Goal: Task Accomplishment & Management: Manage account settings

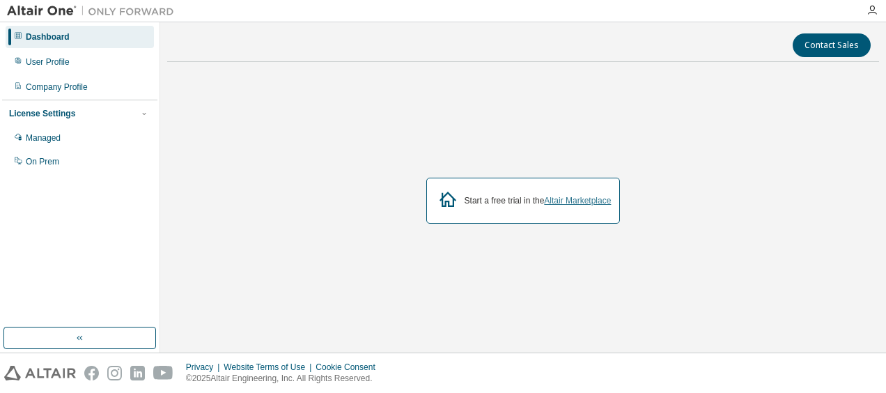
click at [571, 196] on link "Altair Marketplace" at bounding box center [577, 201] width 67 height 10
click at [873, 9] on icon "button" at bounding box center [871, 10] width 11 height 11
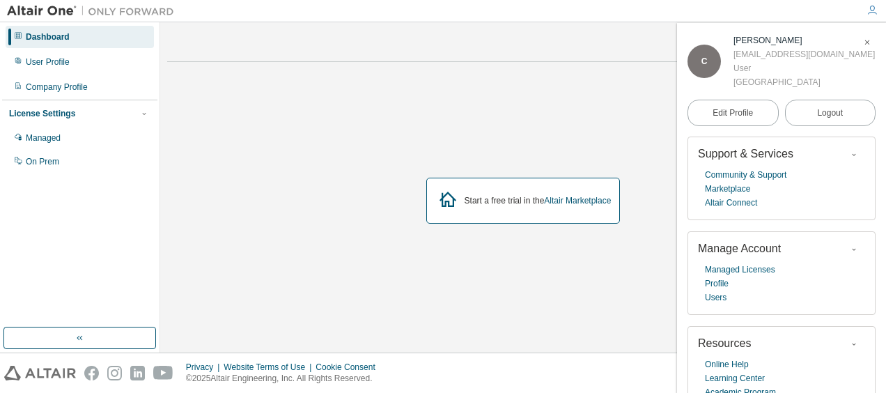
click at [873, 10] on icon "button" at bounding box center [871, 10] width 11 height 11
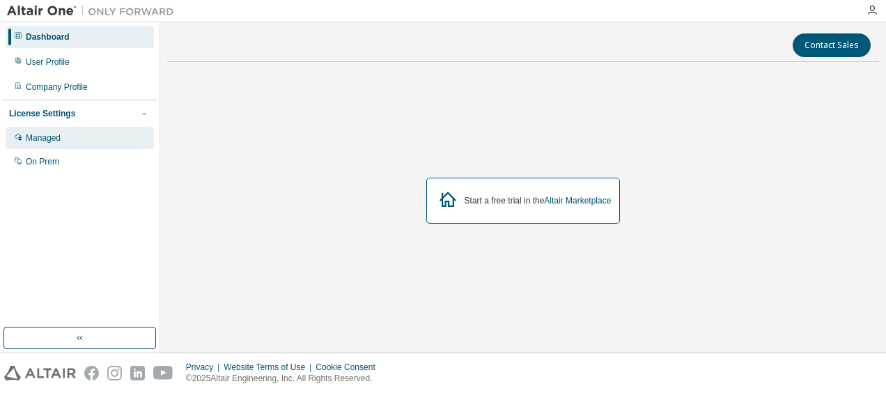
click at [95, 136] on div "Managed" at bounding box center [80, 138] width 148 height 22
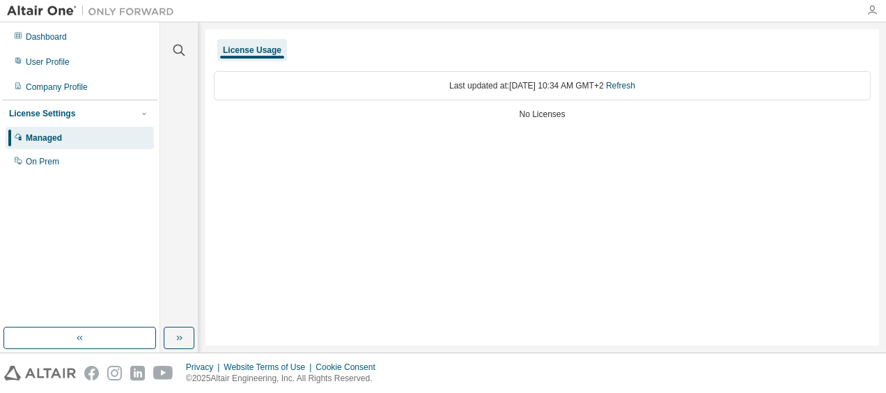
click at [873, 12] on icon "button" at bounding box center [871, 10] width 11 height 11
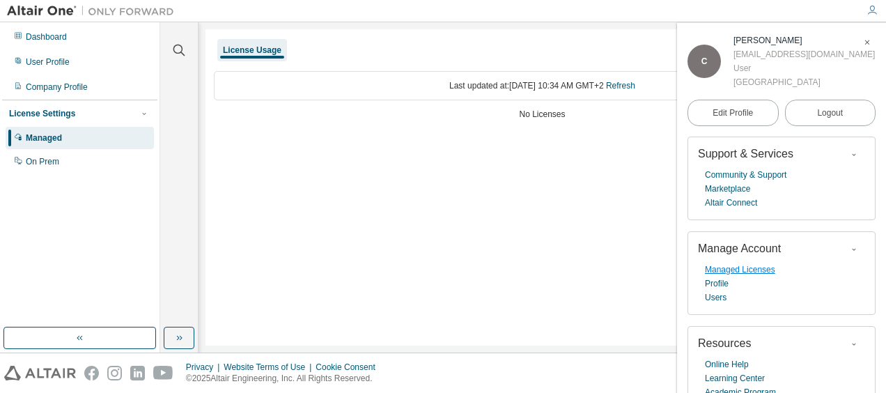
click at [724, 265] on link "Managed Licenses" at bounding box center [740, 270] width 70 height 14
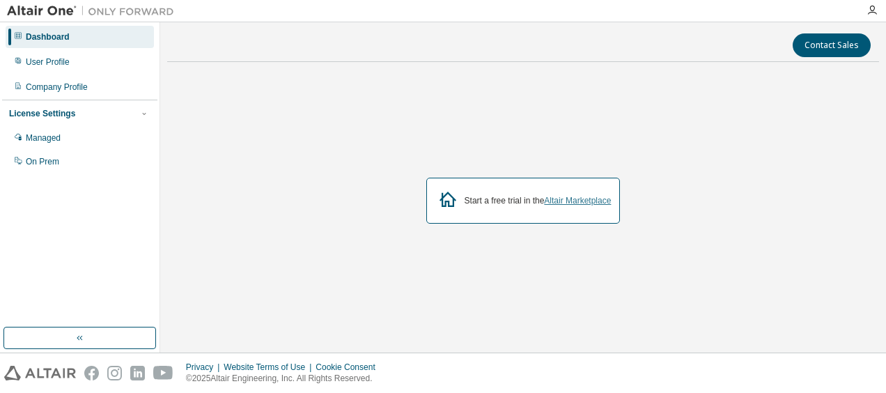
click at [586, 199] on link "Altair Marketplace" at bounding box center [577, 201] width 67 height 10
click at [103, 128] on div "Managed" at bounding box center [80, 138] width 148 height 22
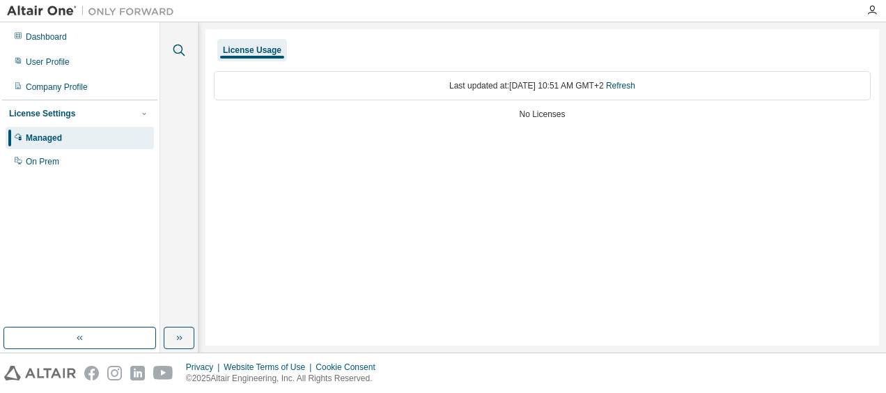
click at [173, 48] on icon "button" at bounding box center [179, 51] width 12 height 12
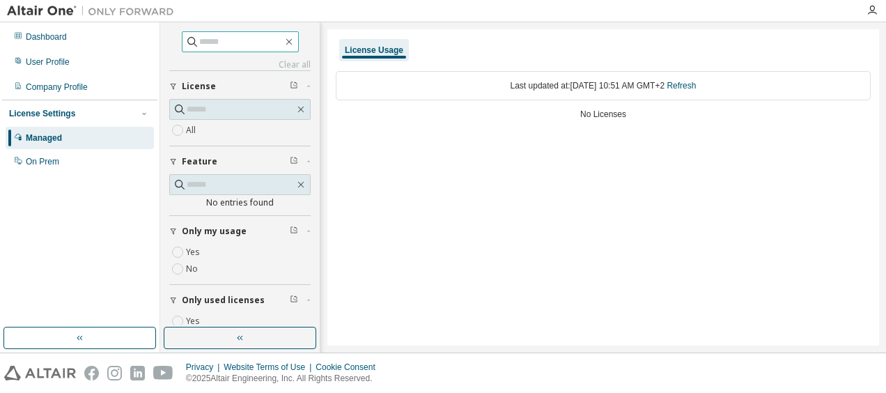
click at [226, 41] on input "text" at bounding box center [241, 42] width 84 height 14
type input "*"
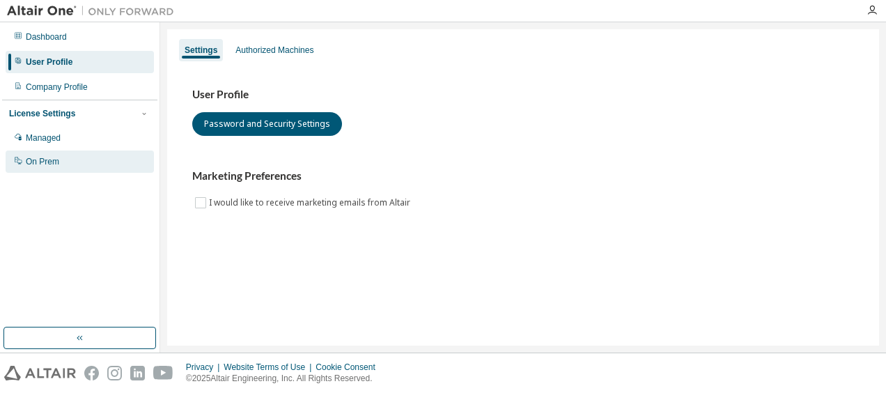
click at [100, 156] on div "On Prem" at bounding box center [80, 161] width 148 height 22
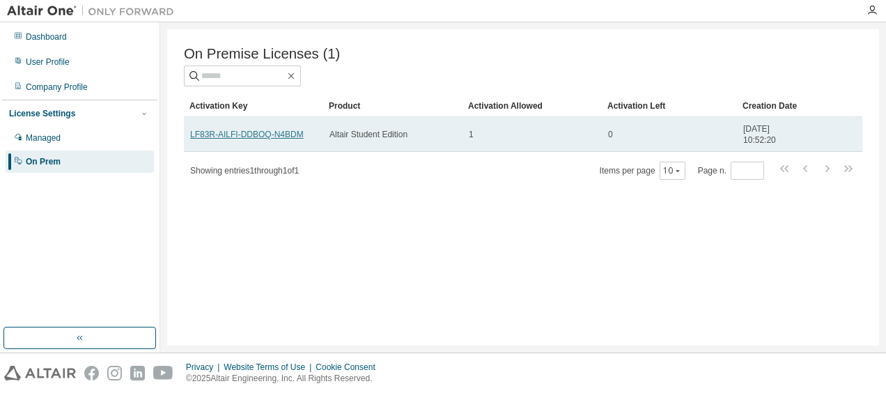
click at [249, 133] on link "LF83R-AILFI-DDBOQ-N4BDM" at bounding box center [247, 135] width 114 height 10
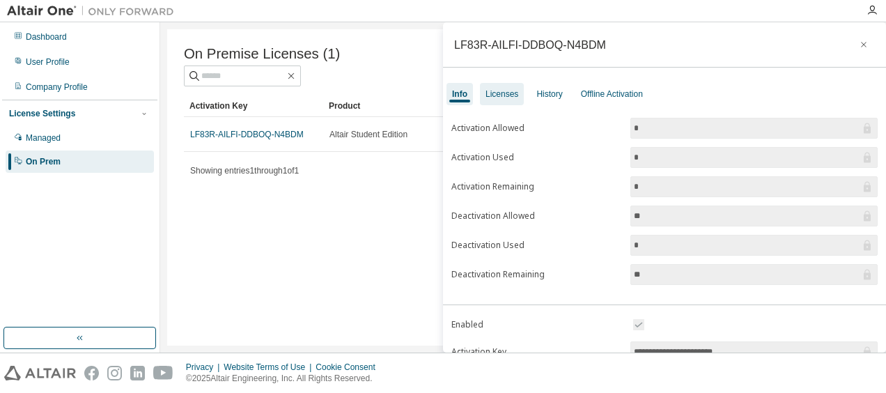
click at [510, 91] on div "Licenses" at bounding box center [501, 93] width 33 height 11
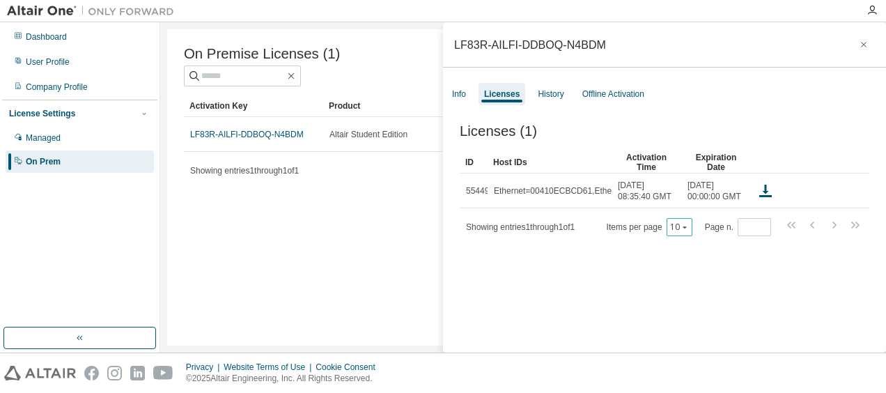
click at [680, 231] on icon "button" at bounding box center [684, 227] width 8 height 8
click at [610, 263] on div "Licenses (1) Clear Load Save Save As Field Operator Value Select filter Select …" at bounding box center [664, 240] width 443 height 267
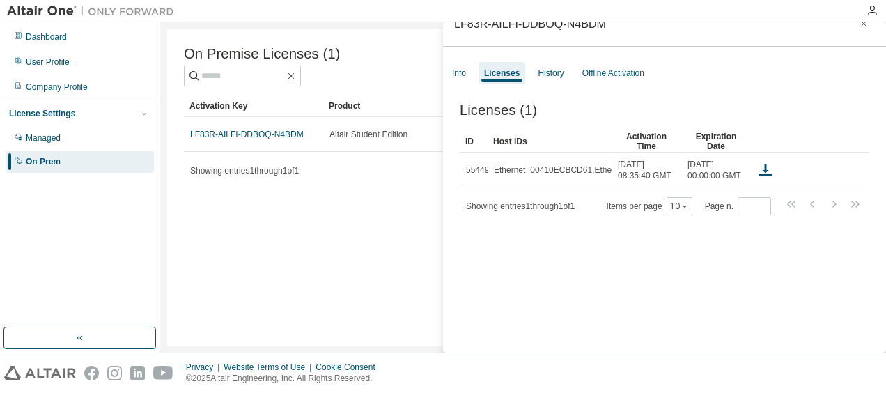
click at [331, 236] on div "On Premise Licenses (1) Clear Load Save Save As Field Operator Value Select fil…" at bounding box center [523, 187] width 712 height 316
click at [461, 72] on div "Info" at bounding box center [459, 73] width 14 height 11
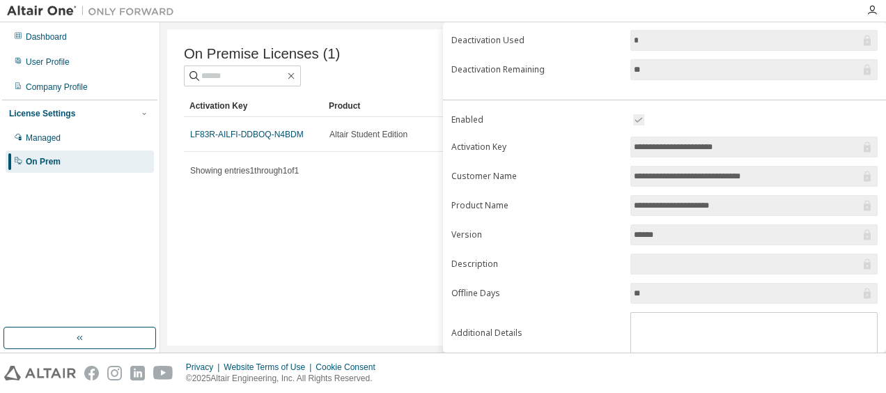
scroll to position [205, 0]
click at [705, 169] on input "**********" at bounding box center [747, 176] width 226 height 14
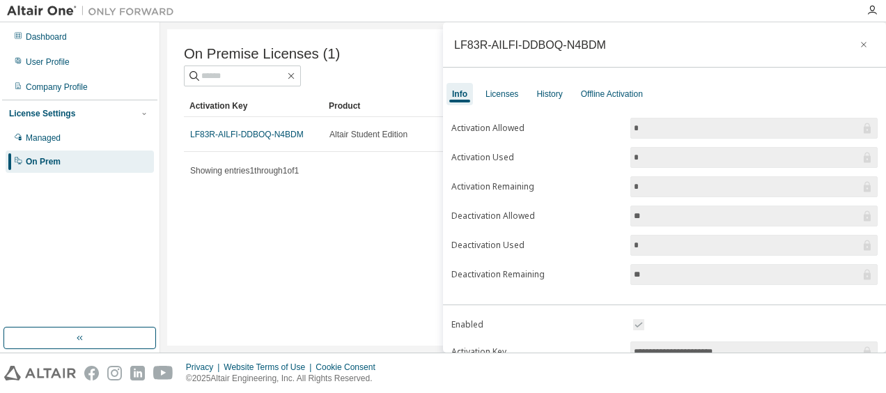
scroll to position [1, 0]
click at [407, 227] on div "On Premise Licenses (1) Clear Load Save Save As Field Operator Value Select fil…" at bounding box center [523, 187] width 712 height 316
click at [510, 95] on div "Licenses" at bounding box center [501, 93] width 33 height 11
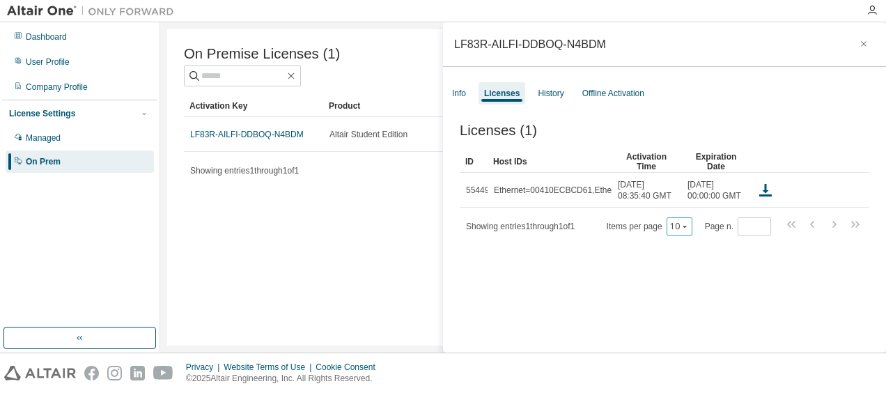
click at [677, 235] on div "10" at bounding box center [679, 226] width 26 height 18
click at [658, 235] on span "Items per page 10" at bounding box center [650, 226] width 86 height 18
click at [129, 131] on div "Managed" at bounding box center [80, 138] width 148 height 22
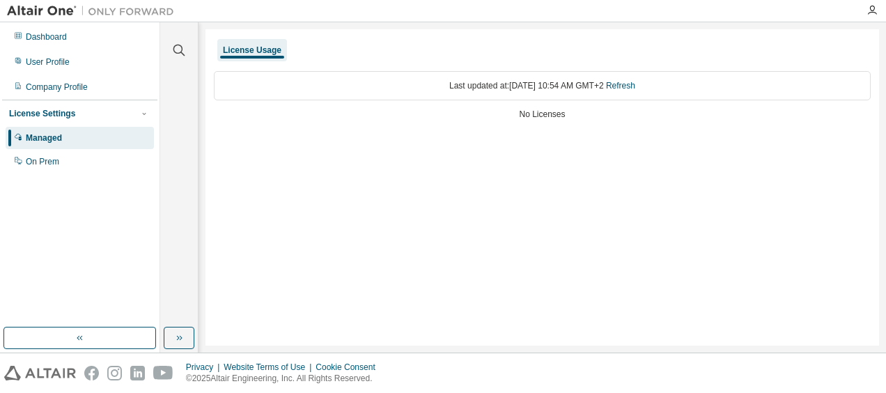
click at [60, 149] on div "Managed On Prem" at bounding box center [79, 150] width 155 height 46
click at [56, 162] on div "On Prem" at bounding box center [42, 161] width 33 height 11
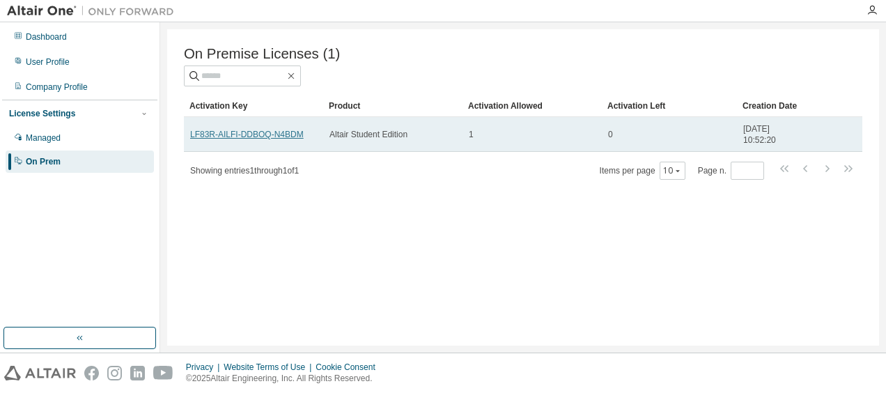
click at [279, 136] on link "LF83R-AILFI-DDBOQ-N4BDM" at bounding box center [247, 135] width 114 height 10
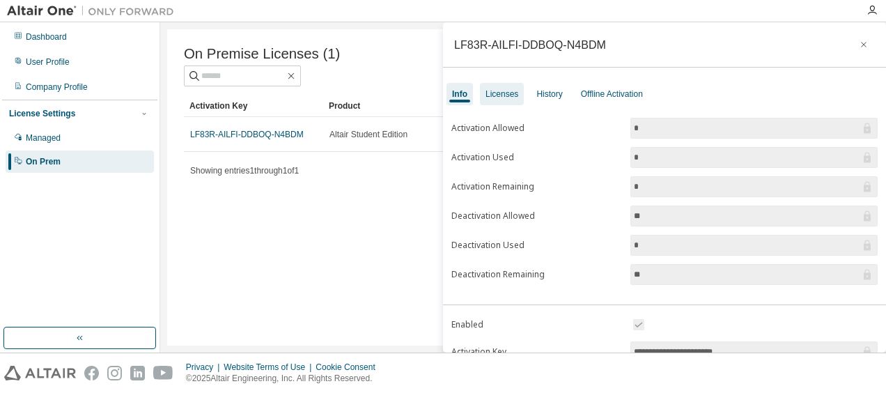
click at [508, 96] on div "Licenses" at bounding box center [501, 93] width 33 height 11
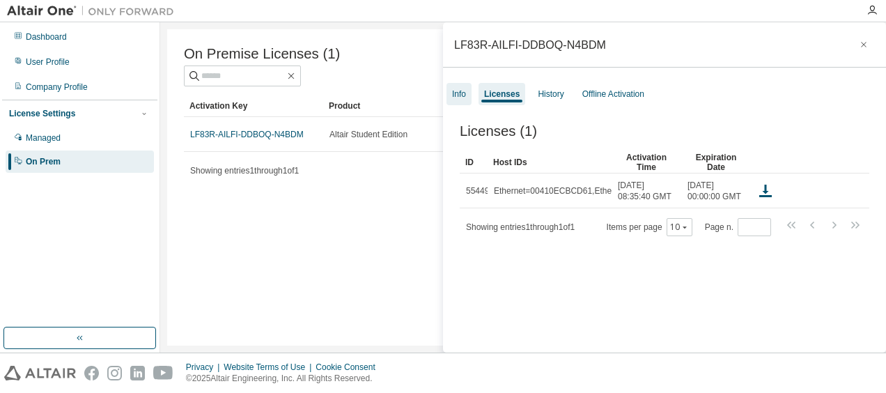
click at [458, 94] on div "Info" at bounding box center [459, 93] width 14 height 11
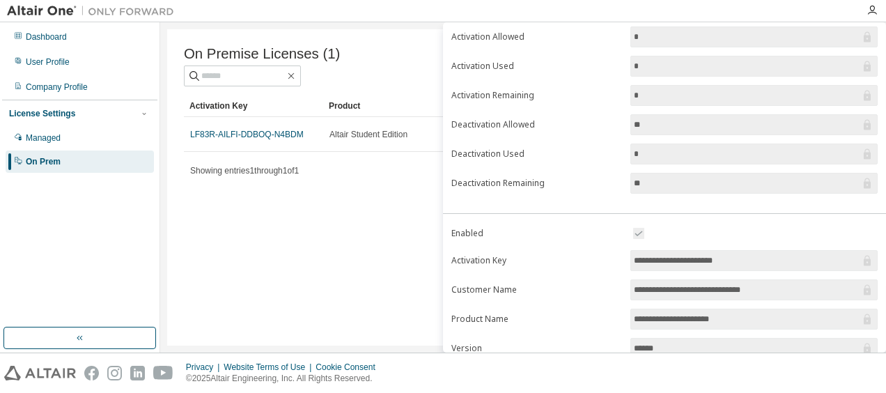
scroll to position [154, 0]
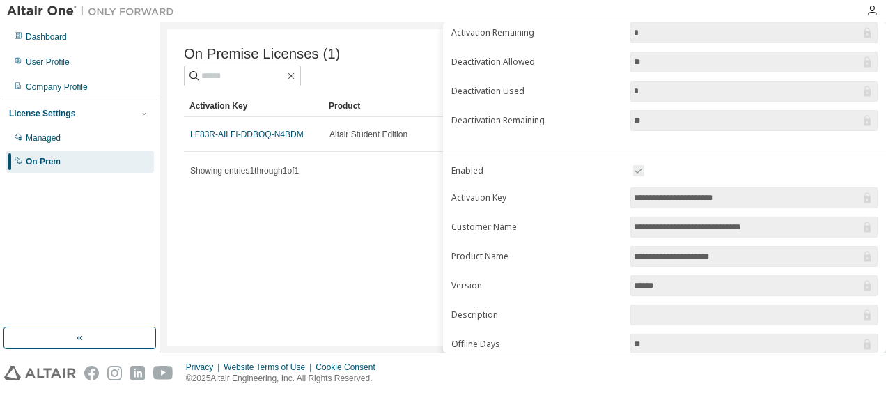
drag, startPoint x: 630, startPoint y: 348, endPoint x: 743, endPoint y: 195, distance: 190.3
click at [743, 195] on input "**********" at bounding box center [747, 198] width 226 height 14
click at [749, 194] on input "**********" at bounding box center [747, 198] width 226 height 14
click at [685, 194] on input "**********" at bounding box center [747, 198] width 226 height 14
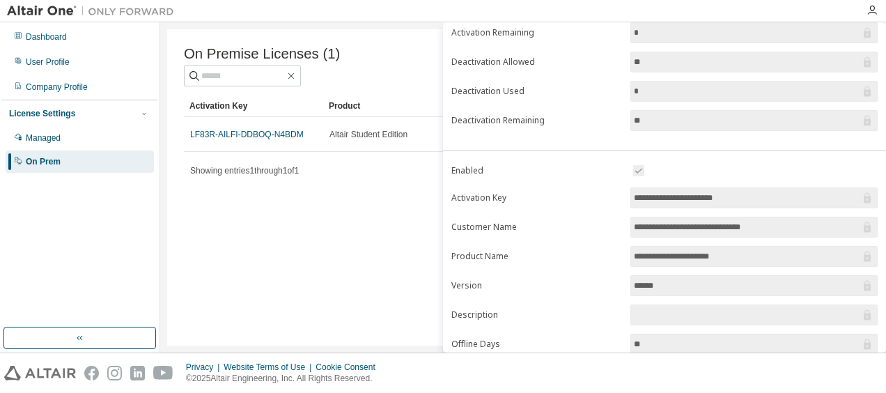
drag, startPoint x: 685, startPoint y: 194, endPoint x: 710, endPoint y: 196, distance: 25.2
click at [710, 196] on input "**********" at bounding box center [747, 198] width 226 height 14
drag, startPoint x: 740, startPoint y: 194, endPoint x: 622, endPoint y: 194, distance: 118.4
click at [622, 194] on form "**********" at bounding box center [664, 283] width 426 height 242
click at [383, 331] on div "On Premise Licenses (1) Clear Load Save Save As Field Operator Value Select fil…" at bounding box center [523, 187] width 712 height 316
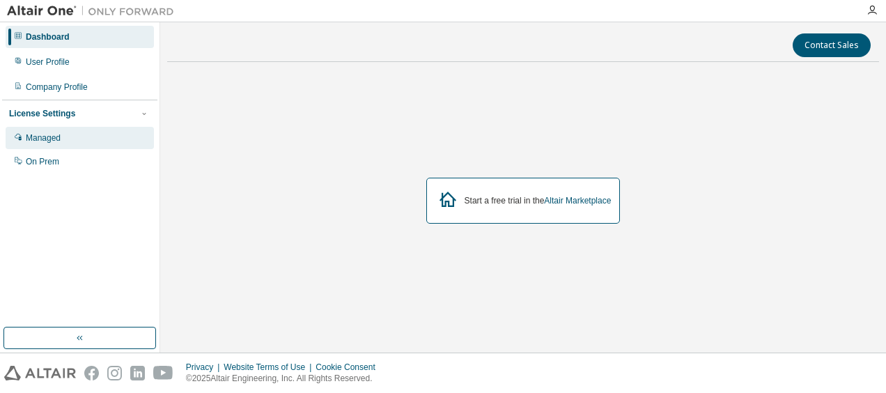
click at [47, 132] on div "Managed" at bounding box center [43, 137] width 35 height 11
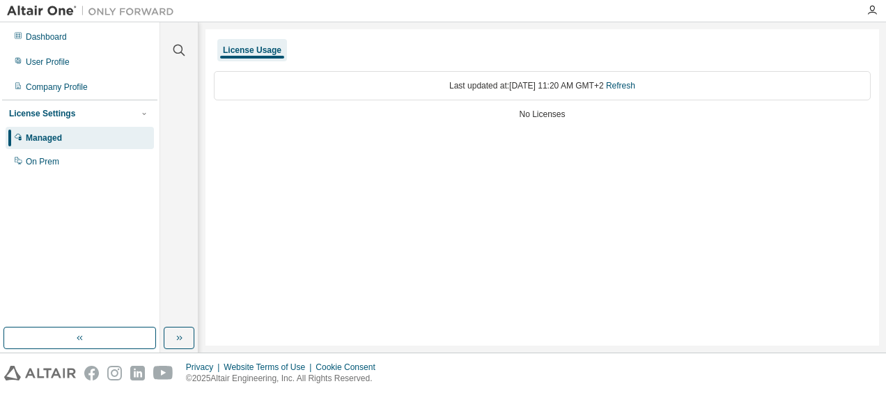
click at [548, 112] on div "No Licenses" at bounding box center [542, 114] width 657 height 11
click at [21, 158] on icon at bounding box center [18, 160] width 8 height 8
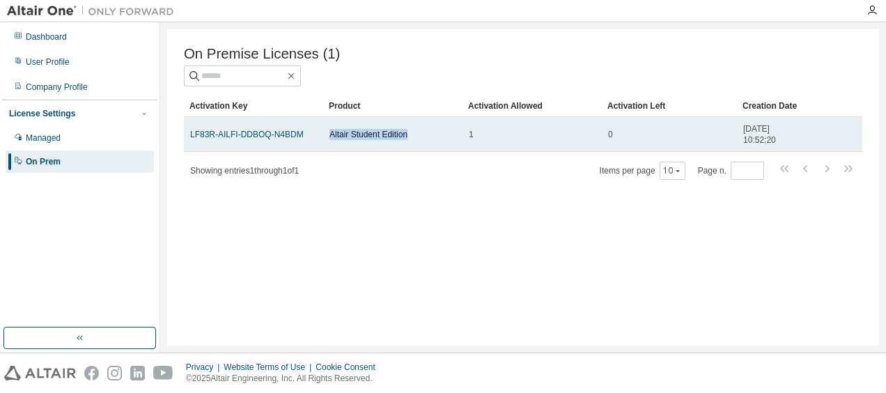
drag, startPoint x: 329, startPoint y: 136, endPoint x: 412, endPoint y: 142, distance: 83.1
click at [412, 140] on div "Altair Student Edition" at bounding box center [392, 134] width 127 height 11
drag, startPoint x: 412, startPoint y: 142, endPoint x: 411, endPoint y: 150, distance: 7.8
click at [411, 150] on td "Altair Student Edition" at bounding box center [392, 134] width 139 height 35
click at [396, 135] on span "Altair Student Edition" at bounding box center [368, 134] width 78 height 11
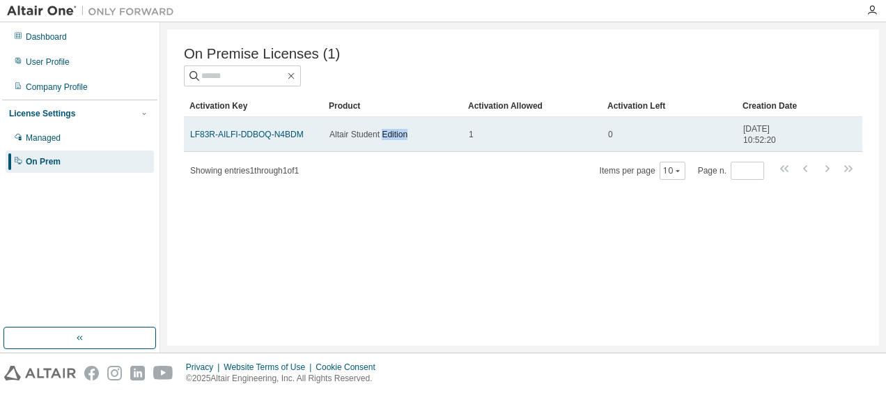
click at [396, 135] on span "Altair Student Edition" at bounding box center [368, 134] width 78 height 11
click at [264, 139] on link "LF83R-AILFI-DDBOQ-N4BDM" at bounding box center [247, 135] width 114 height 10
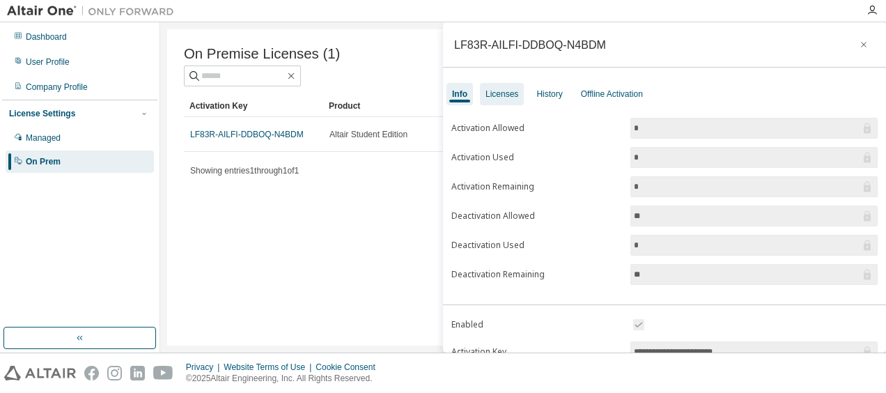
click at [504, 100] on div "Licenses" at bounding box center [502, 94] width 44 height 22
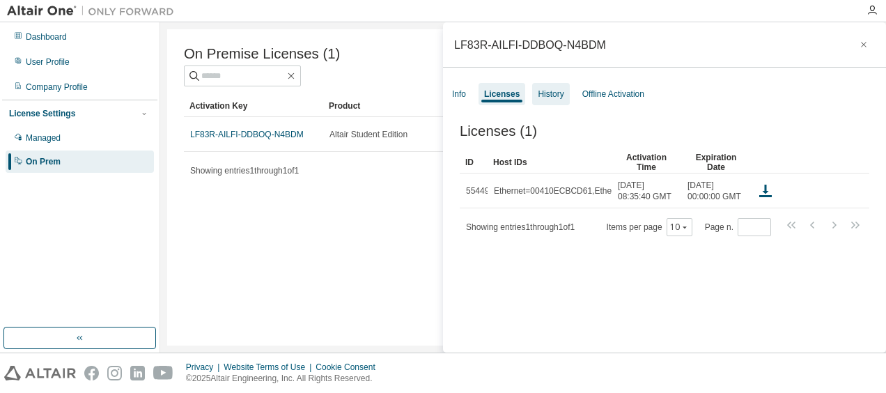
click at [540, 96] on div "History" at bounding box center [551, 93] width 26 height 11
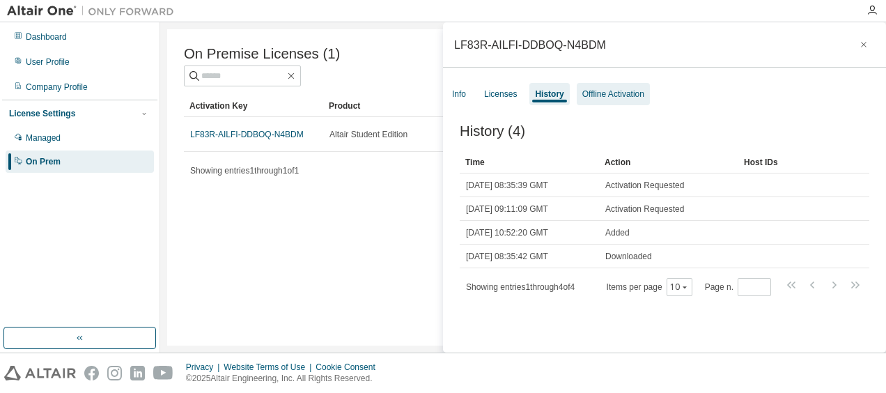
click at [610, 98] on div "Offline Activation" at bounding box center [613, 93] width 62 height 11
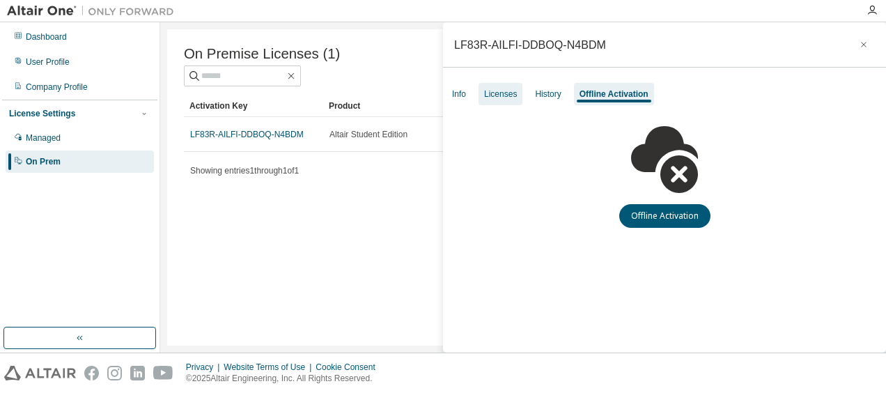
click at [507, 88] on div "Licenses" at bounding box center [500, 93] width 33 height 11
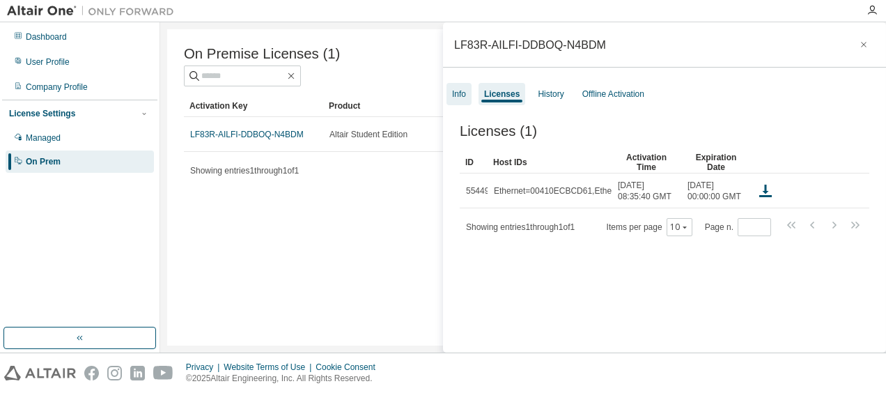
click at [465, 84] on div "Info" at bounding box center [458, 94] width 25 height 22
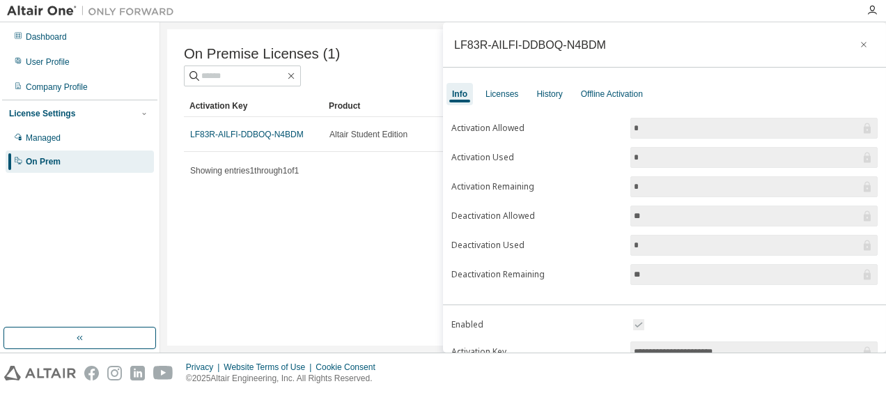
click at [362, 243] on div "On Premise Licenses (1) Clear Load Save Save As Field Operator Value Select fil…" at bounding box center [523, 187] width 712 height 316
click at [852, 45] on button "button" at bounding box center [863, 44] width 22 height 22
